Goal: Information Seeking & Learning: Compare options

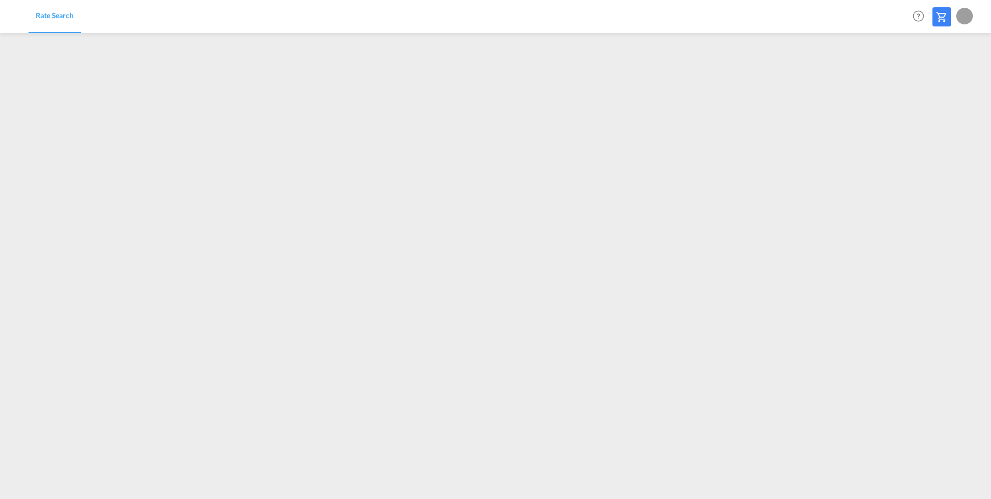
click at [63, 15] on span "Rate Search" at bounding box center [55, 15] width 38 height 9
